Goal: Download file/media

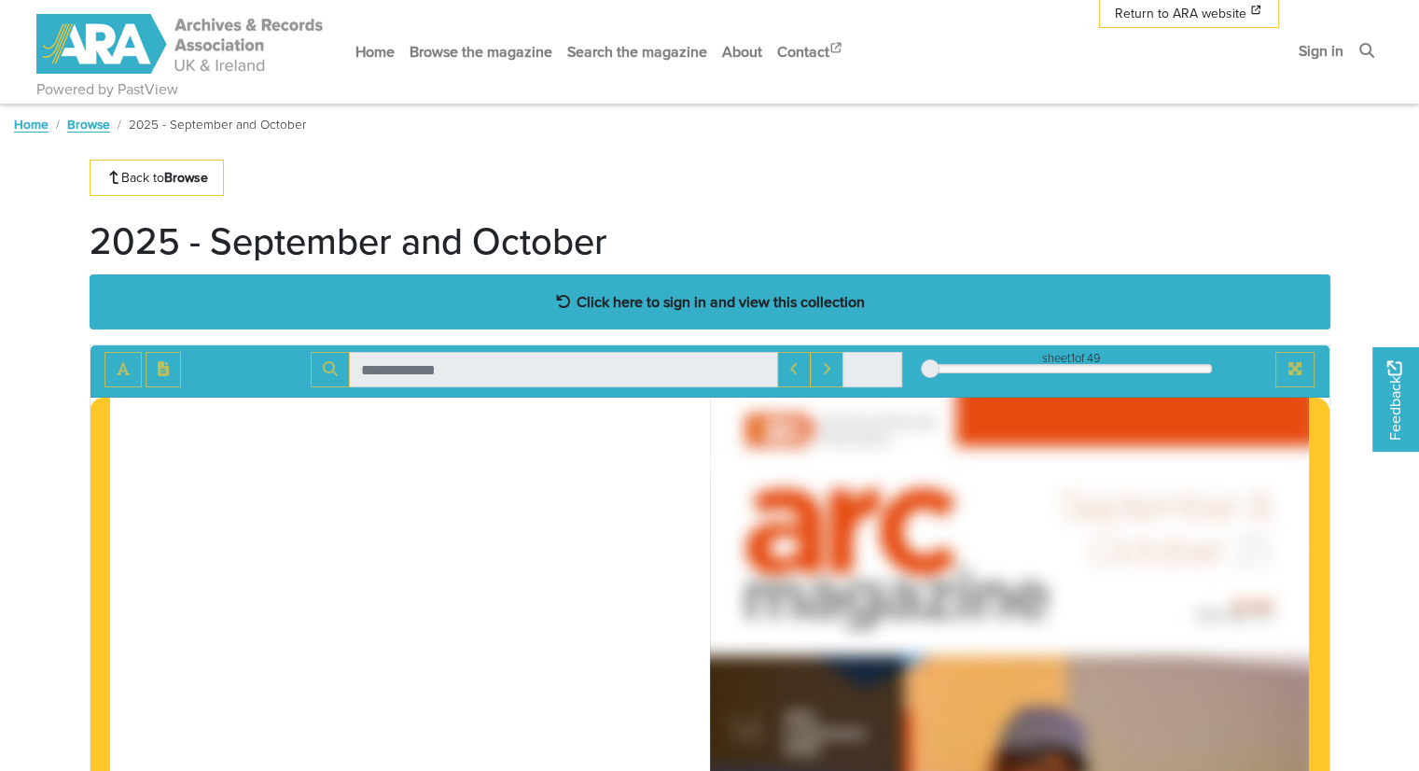
click at [739, 301] on strong "Click here to sign in and view this collection" at bounding box center [721, 301] width 288 height 21
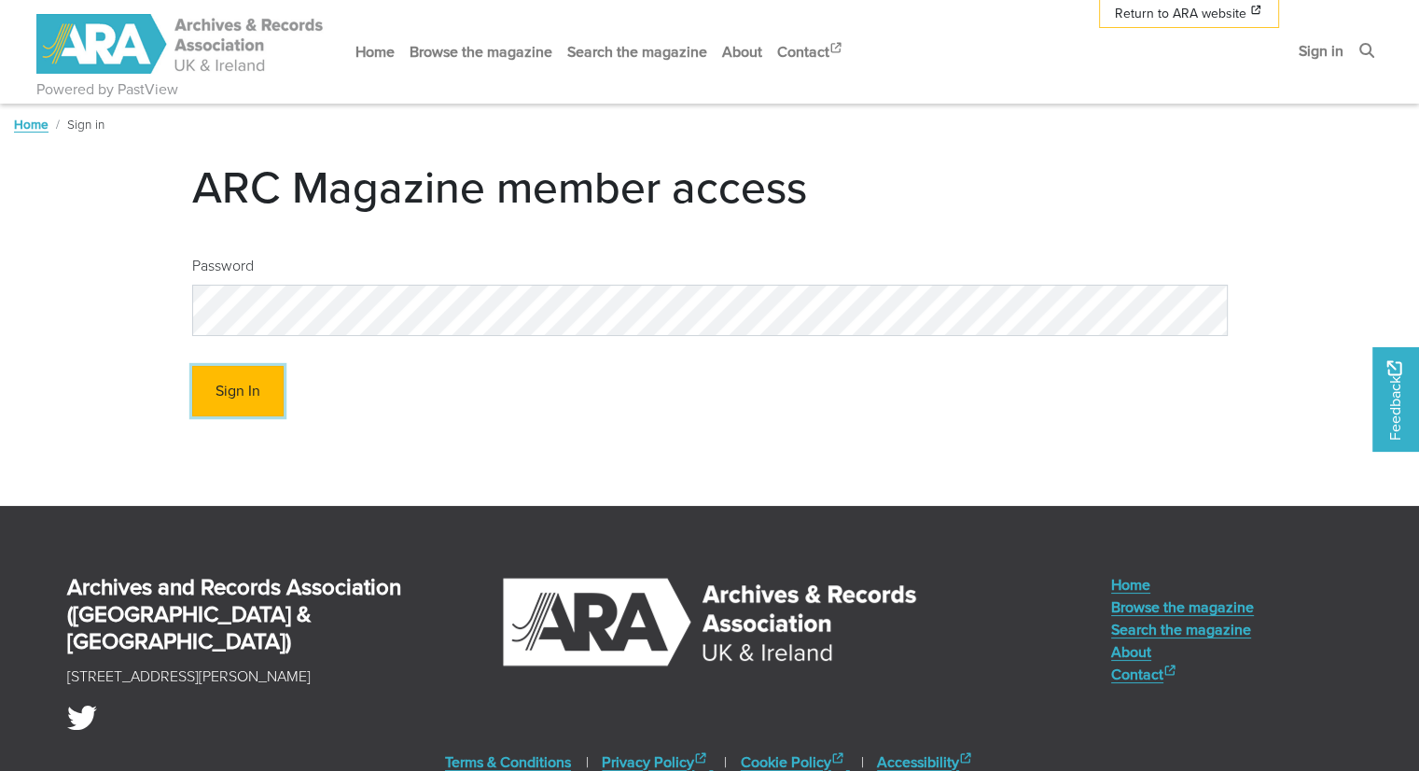
click at [238, 407] on button "Sign In" at bounding box center [237, 391] width 91 height 51
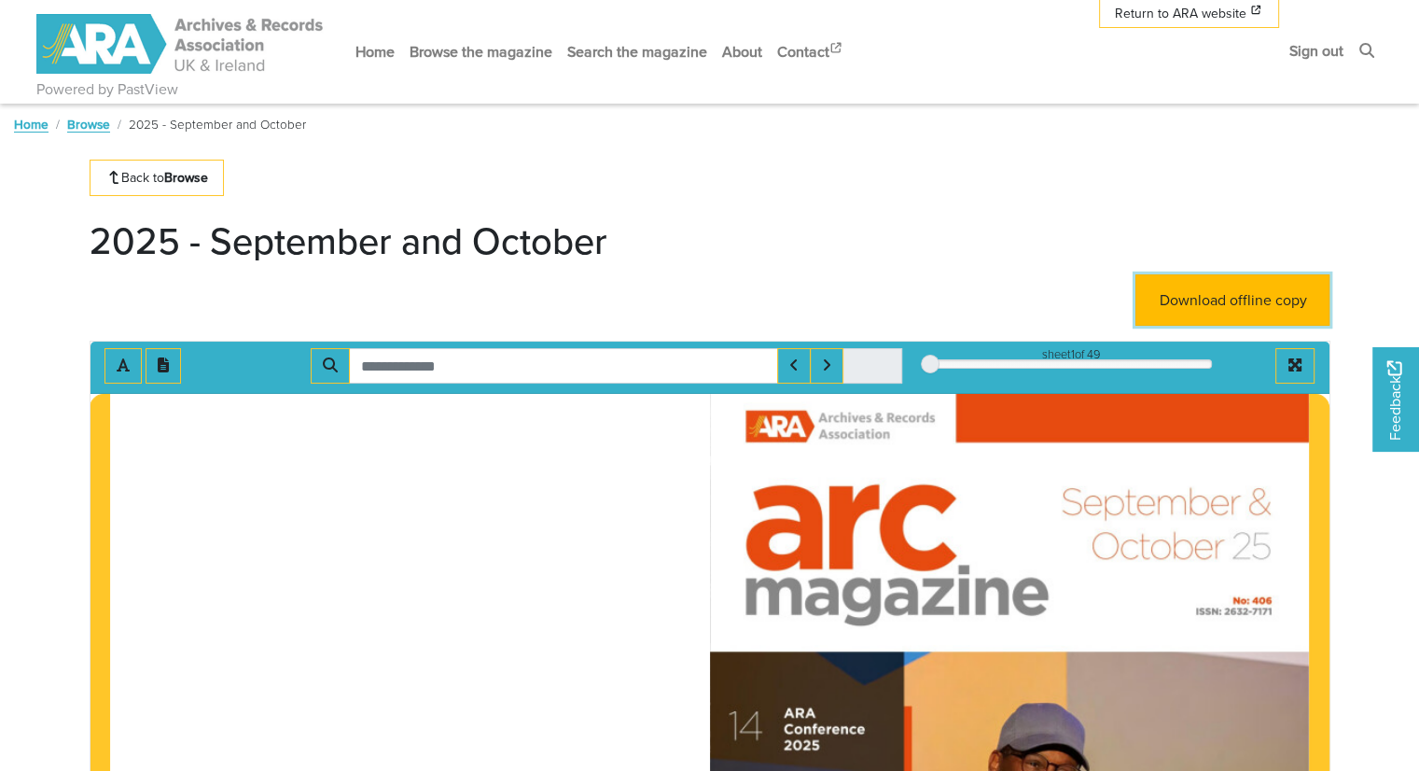
click at [1226, 289] on link "Download offline copy" at bounding box center [1233, 299] width 194 height 51
